Goal: Find specific fact

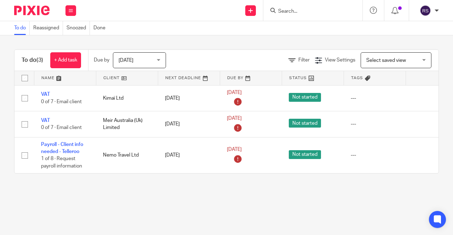
drag, startPoint x: 70, startPoint y: 11, endPoint x: 65, endPoint y: 23, distance: 13.5
click at [70, 11] on icon at bounding box center [71, 10] width 4 height 4
click at [70, 54] on link "Clients" at bounding box center [69, 53] width 16 height 5
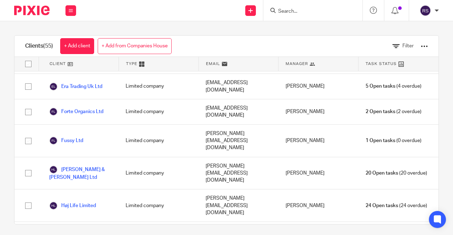
scroll to position [495, 0]
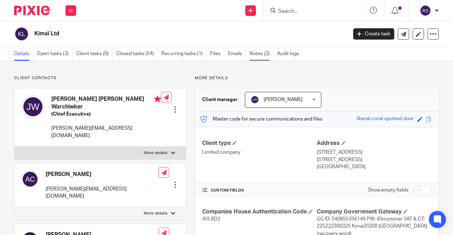
click at [255, 58] on link "Notes (2)" at bounding box center [262, 54] width 24 height 14
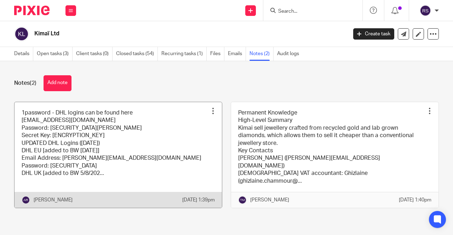
click at [141, 129] on link at bounding box center [118, 155] width 207 height 106
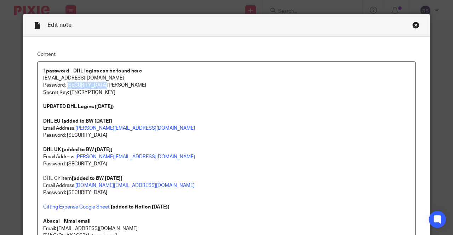
drag, startPoint x: 108, startPoint y: 85, endPoint x: 64, endPoint y: 85, distance: 43.5
click at [64, 85] on p "Password: [SECURITY_DATA][PERSON_NAME]" at bounding box center [226, 85] width 367 height 7
copy p "Ab@ca![PERSON_NAME]!AK22"
click at [210, 128] on p "Email Address: [PERSON_NAME][EMAIL_ADDRESS][DOMAIN_NAME]" at bounding box center [226, 128] width 367 height 7
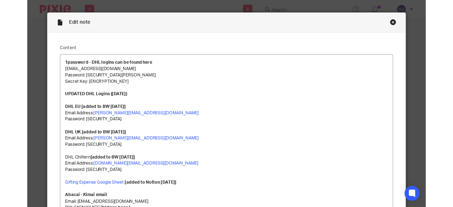
scroll to position [771, 0]
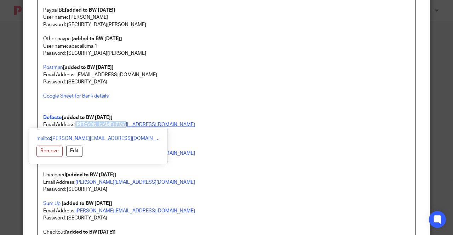
drag, startPoint x: 125, startPoint y: 124, endPoint x: 74, endPoint y: 124, distance: 51.0
click at [74, 124] on p "Email Address: jessica@kimai.com" at bounding box center [226, 124] width 367 height 7
copy link "jessica@kimai.com"
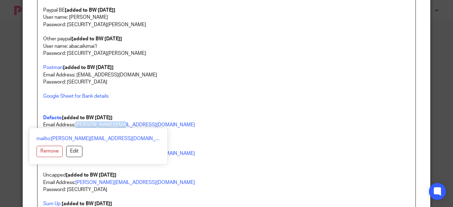
click at [209, 111] on p "Google Sheet for Bank details Defacto [added to BW 6/8/2025]" at bounding box center [226, 107] width 367 height 29
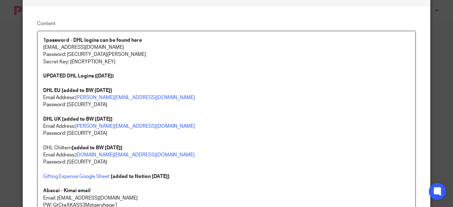
scroll to position [0, 0]
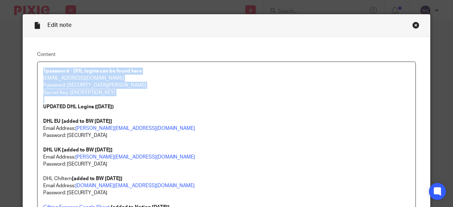
drag, startPoint x: 40, startPoint y: 70, endPoint x: 175, endPoint y: 96, distance: 138.1
click at [144, 89] on p "Secret Key: A3-VDZZY2-FGA4LP-YHEKW-7KYJG-XWC87-RMPB7" at bounding box center [226, 92] width 367 height 7
click at [132, 84] on p "Password: Ab@ca!Kima!AK22" at bounding box center [226, 85] width 367 height 7
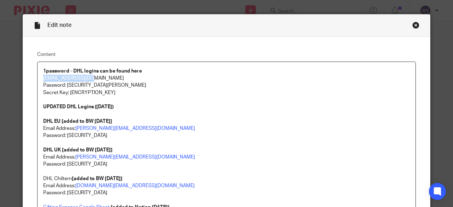
drag, startPoint x: 92, startPoint y: 78, endPoint x: 39, endPoint y: 79, distance: 53.1
click at [97, 76] on p "[EMAIL_ADDRESS][DOMAIN_NAME]" at bounding box center [226, 78] width 367 height 7
drag, startPoint x: 115, startPoint y: 85, endPoint x: 63, endPoint y: 87, distance: 52.4
click at [63, 87] on p "Password: Ab@ca!Kima!AK22" at bounding box center [226, 85] width 367 height 7
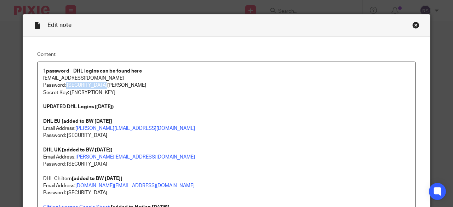
click at [242, 87] on p "Password: Ab@ca!Kima!AK22" at bounding box center [226, 85] width 367 height 7
